Goal: Answer question/provide support

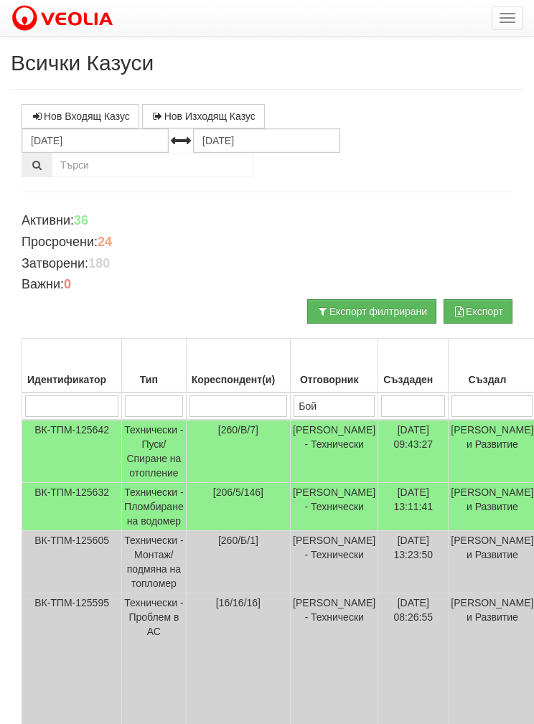
scroll to position [121, 0]
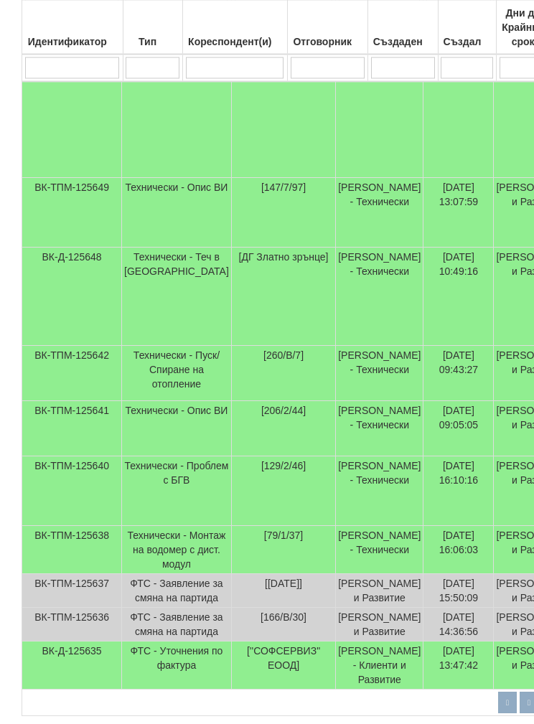
scroll to position [398, 0]
click at [336, 434] on td "[PERSON_NAME] - Технически" at bounding box center [380, 428] width 88 height 55
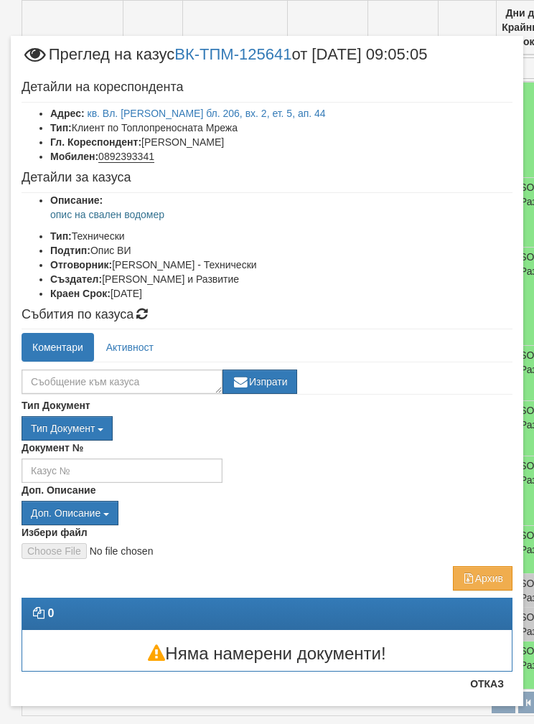
click at [304, 222] on ul "Описание: опис на свален водомер Тип: Технически Подтип: Опис ВИ Отговорник: [P…" at bounding box center [267, 247] width 491 height 108
click at [81, 383] on textarea at bounding box center [122, 382] width 201 height 24
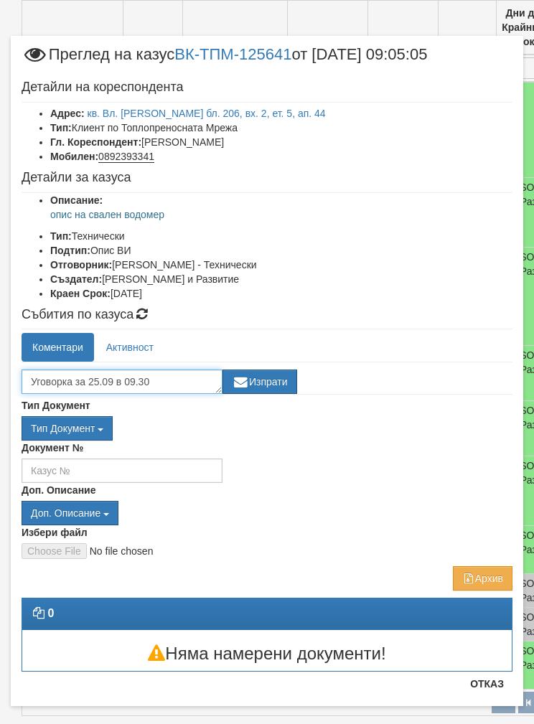
type textarea "Уговорка за 25.09 в 09.30"
click at [272, 370] on button "Изпрати" at bounding box center [260, 382] width 75 height 24
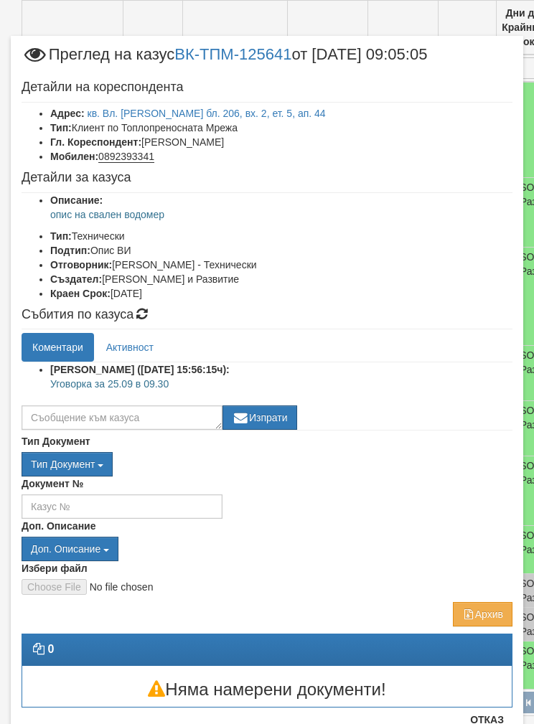
click at [495, 721] on button "Отказ" at bounding box center [487, 719] width 51 height 23
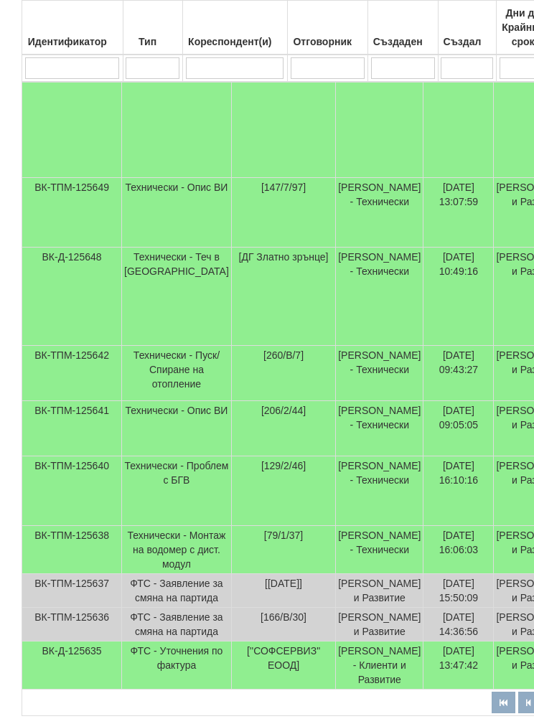
click at [324, 75] on input "search" at bounding box center [328, 68] width 74 height 22
type input "Б"
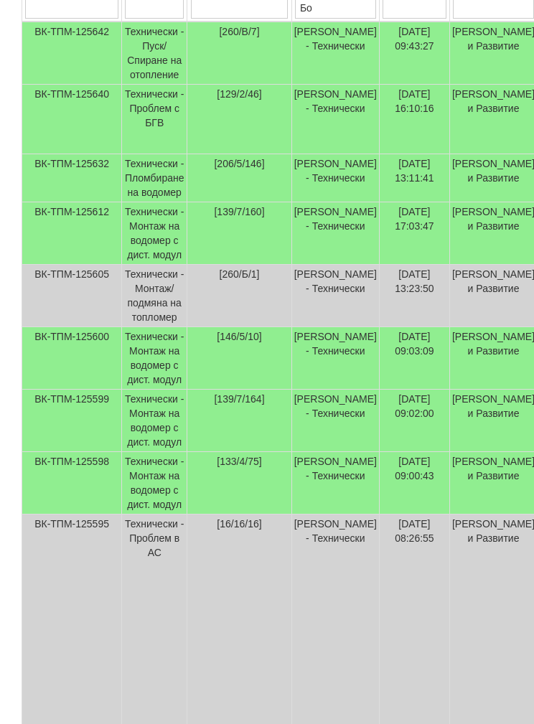
scroll to position [129, 0]
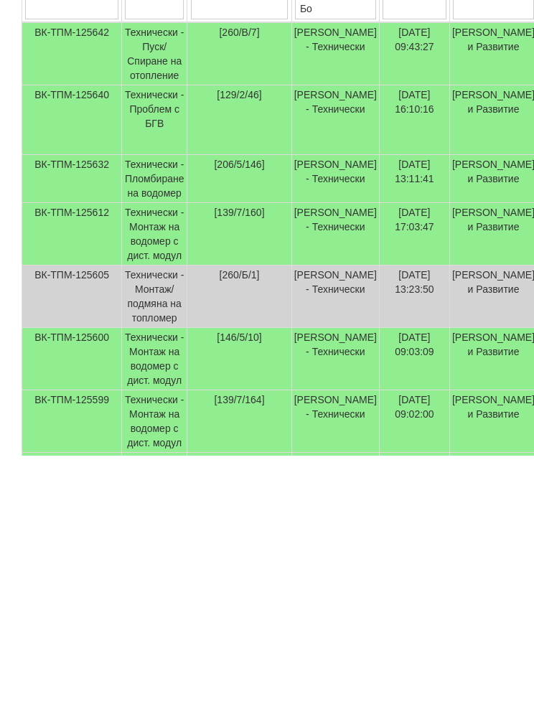
type input "Бой"
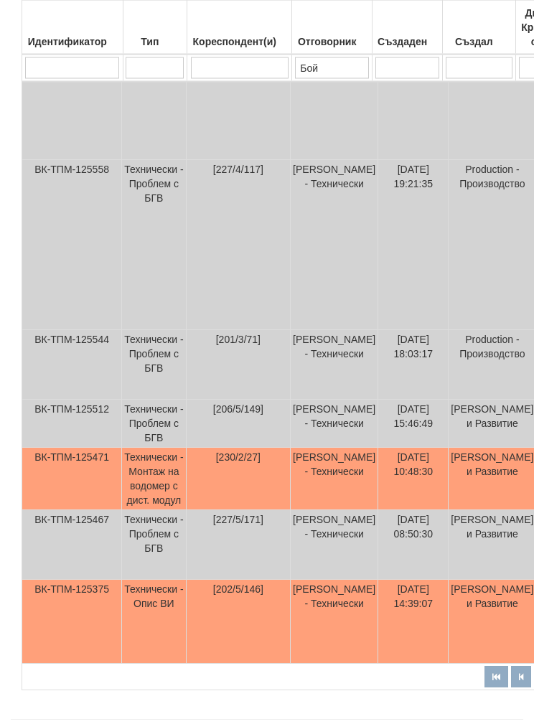
scroll to position [690, 0]
type input "Бой"
click at [146, 664] on td "Технически - Опис ВИ" at bounding box center [154, 622] width 65 height 84
